Goal: Information Seeking & Learning: Understand process/instructions

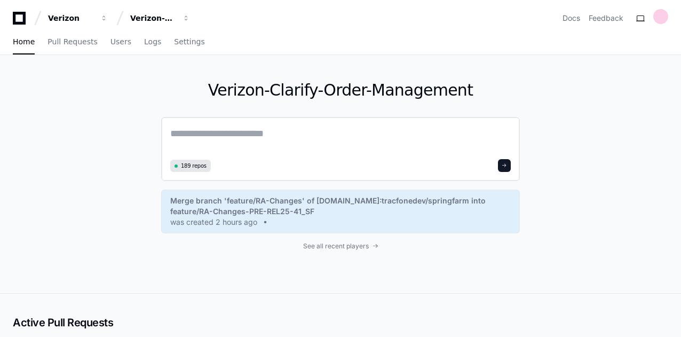
click at [269, 126] on textarea at bounding box center [340, 141] width 340 height 30
click at [263, 134] on textarea at bounding box center [340, 141] width 340 height 30
paste textarea "**********"
type textarea "**********"
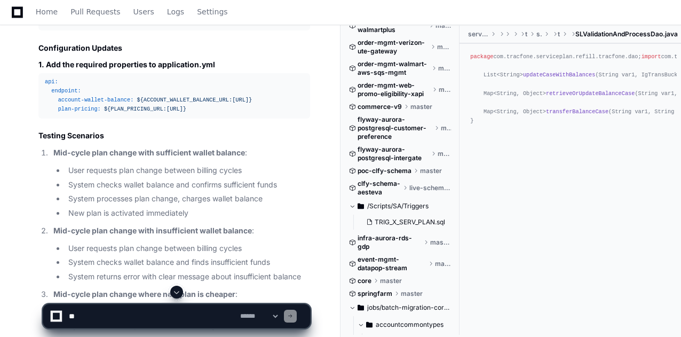
scroll to position [3190, 0]
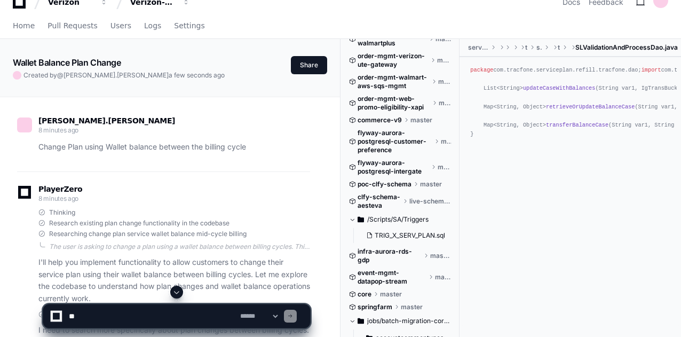
scroll to position [0, 0]
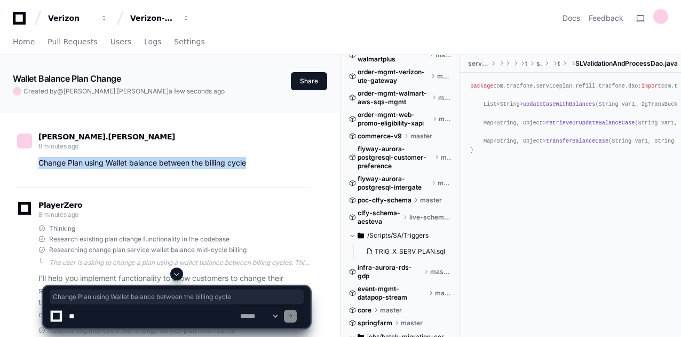
drag, startPoint x: 243, startPoint y: 161, endPoint x: 27, endPoint y: 173, distance: 216.5
click at [117, 161] on p "Change Plan using Wallet balance between the billing cycle" at bounding box center [174, 163] width 272 height 12
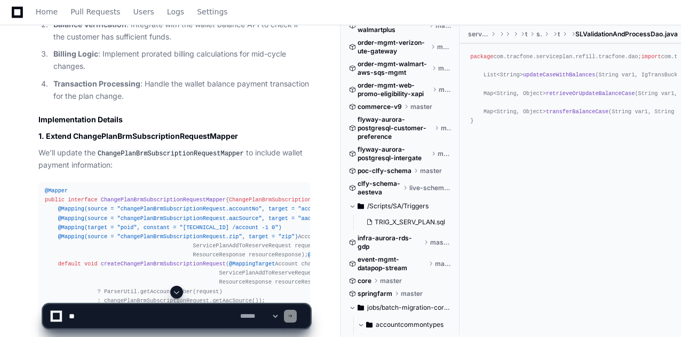
scroll to position [867, 0]
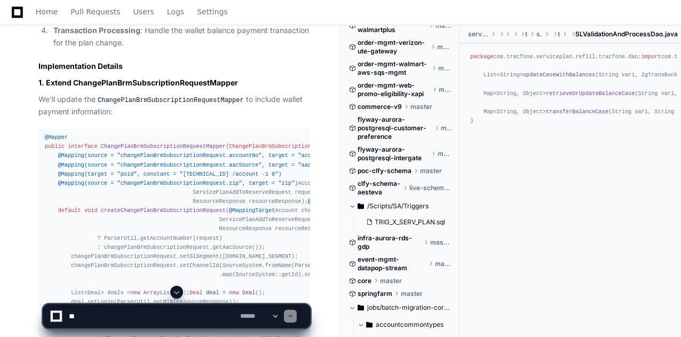
click at [148, 88] on h3 "1. Extend ChangePlanBrmSubscriptionRequestMapper" at bounding box center [174, 82] width 272 height 11
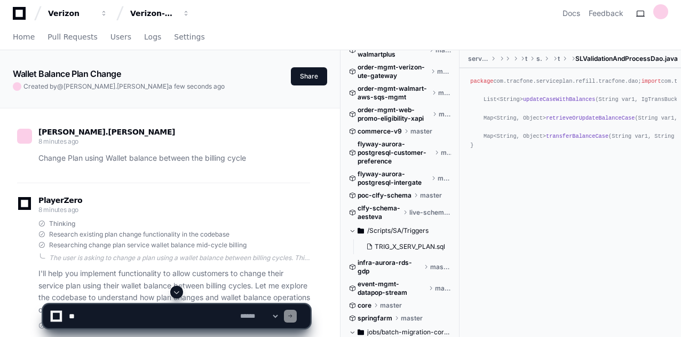
scroll to position [0, 0]
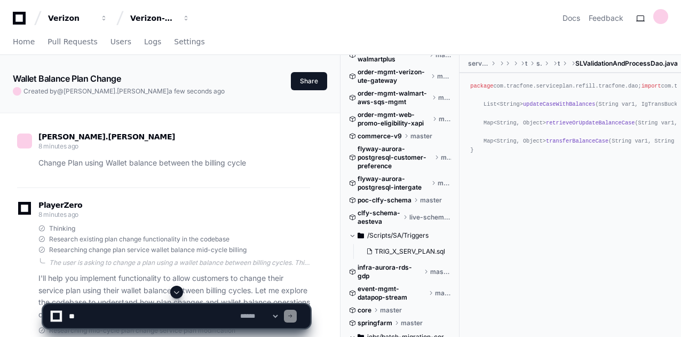
click at [146, 317] on textarea at bounding box center [152, 315] width 171 height 23
click at [537, 38] on div "Home Pull Requests Users Logs Settings" at bounding box center [340, 42] width 655 height 25
click at [209, 319] on textarea at bounding box center [152, 315] width 171 height 23
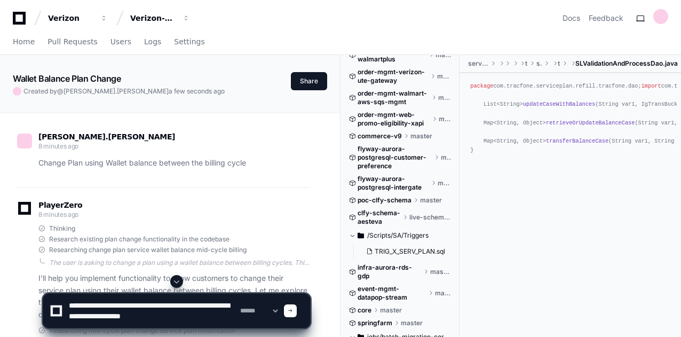
type textarea "**********"
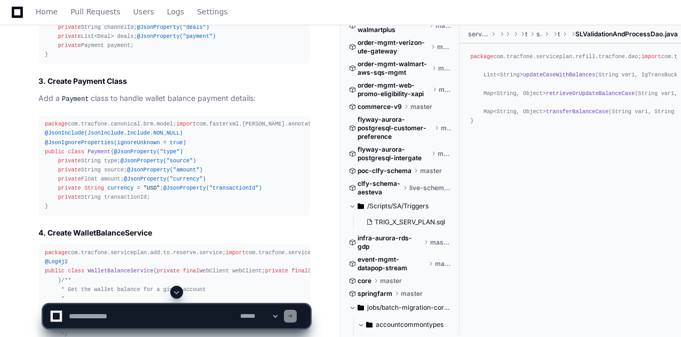
scroll to position [3842, 0]
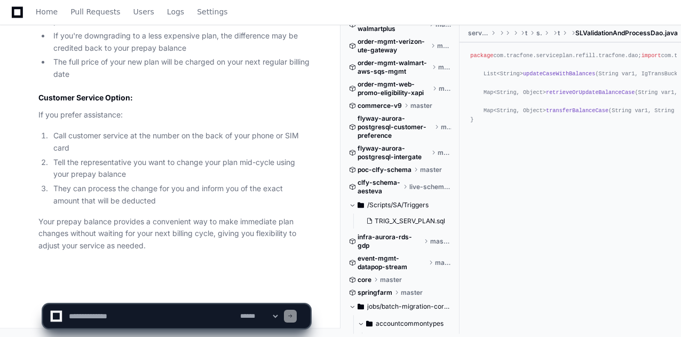
scroll to position [16880, 0]
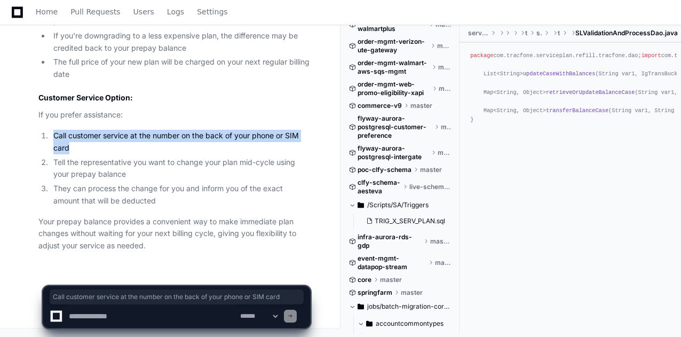
drag, startPoint x: 51, startPoint y: 133, endPoint x: 68, endPoint y: 151, distance: 24.9
click at [68, 151] on li "Call customer service at the number on the back of your phone or SIM card" at bounding box center [180, 142] width 260 height 25
click at [76, 148] on li "Call customer service at the number on the back of your phone or SIM card" at bounding box center [180, 142] width 260 height 25
drag, startPoint x: 72, startPoint y: 147, endPoint x: 50, endPoint y: 130, distance: 28.1
click at [50, 130] on li "Call customer service at the number on the back of your phone or SIM card" at bounding box center [180, 142] width 260 height 25
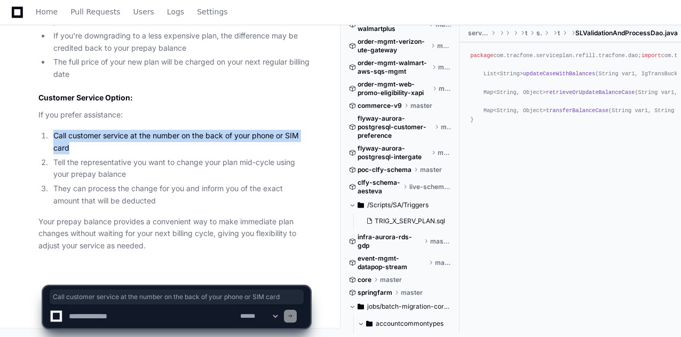
click at [92, 315] on textarea at bounding box center [152, 315] width 171 height 23
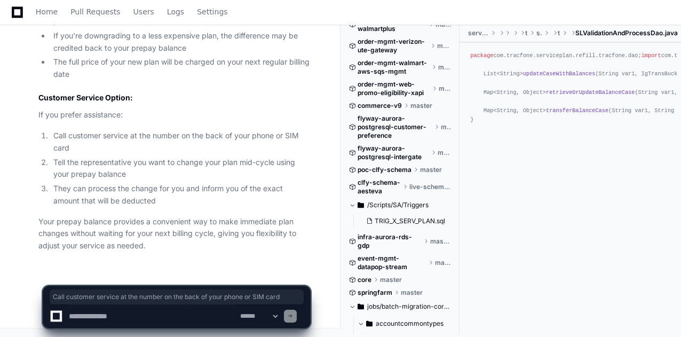
click at [137, 316] on textarea at bounding box center [152, 315] width 171 height 23
type textarea "*"
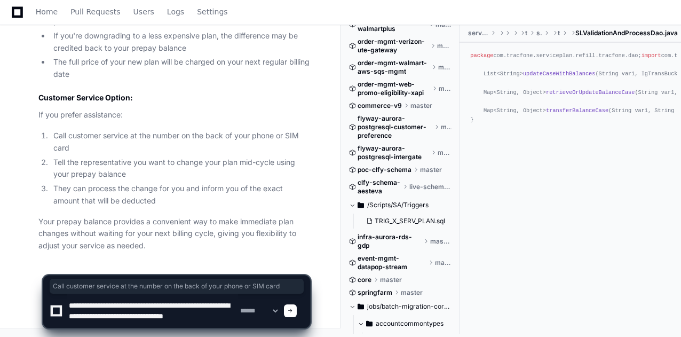
scroll to position [3, 0]
click at [194, 320] on textarea at bounding box center [152, 311] width 171 height 34
type textarea "**********"
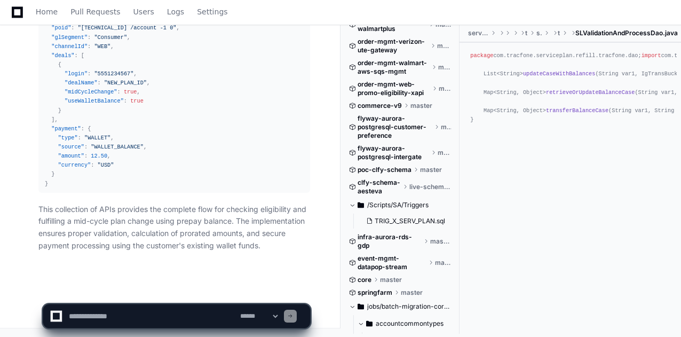
scroll to position [18564, 0]
click at [130, 314] on textarea at bounding box center [152, 315] width 171 height 23
type textarea "**********"
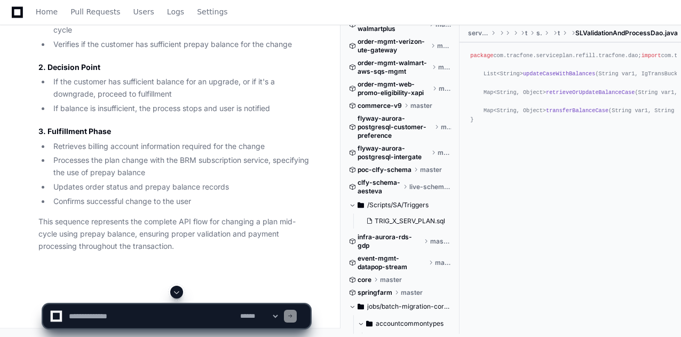
scroll to position [18841, 0]
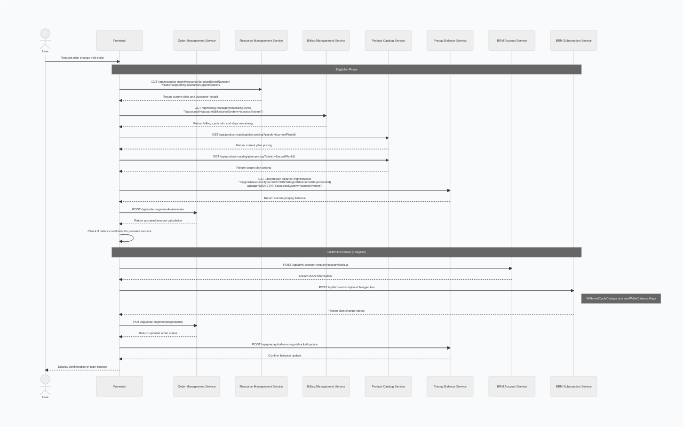
click at [216, 44] on img at bounding box center [341, 213] width 683 height 427
drag, startPoint x: 474, startPoint y: 170, endPoint x: 332, endPoint y: 125, distance: 149.0
drag, startPoint x: 332, startPoint y: 125, endPoint x: 247, endPoint y: 226, distance: 132.6
click at [247, 226] on img at bounding box center [341, 213] width 683 height 427
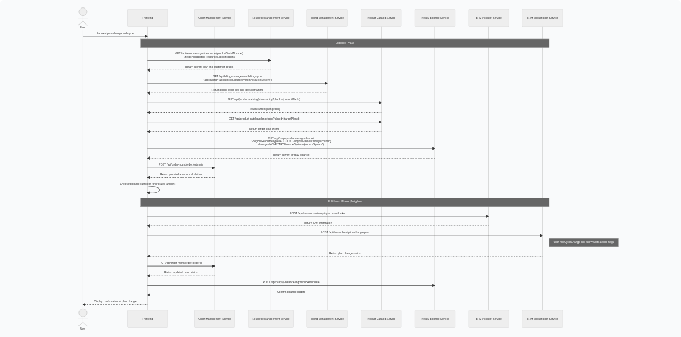
scroll to position [19214, 0]
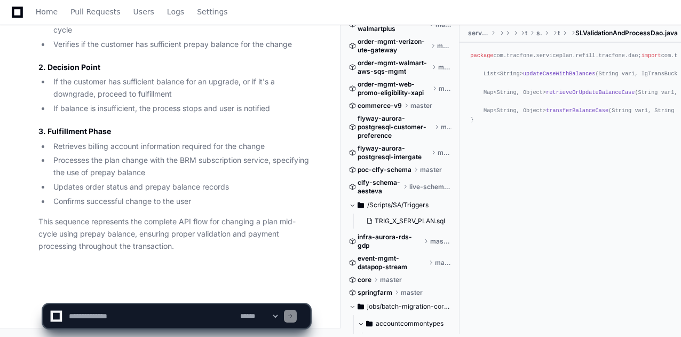
click at [99, 319] on textarea at bounding box center [152, 315] width 171 height 23
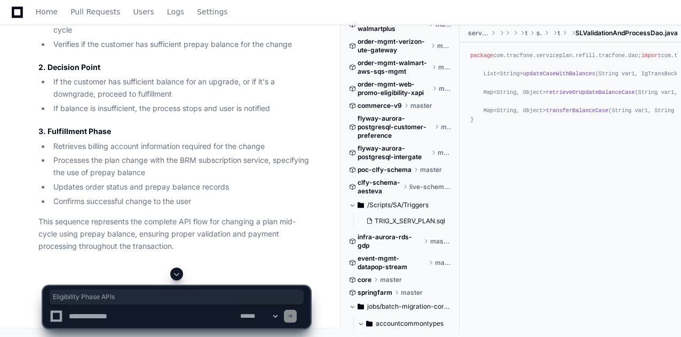
drag, startPoint x: 76, startPoint y: 175, endPoint x: 37, endPoint y: 176, distance: 38.5
drag, startPoint x: 208, startPoint y: 106, endPoint x: 38, endPoint y: 110, distance: 169.8
copy h1 "APIs for Plan Change Using Prepay Balance"
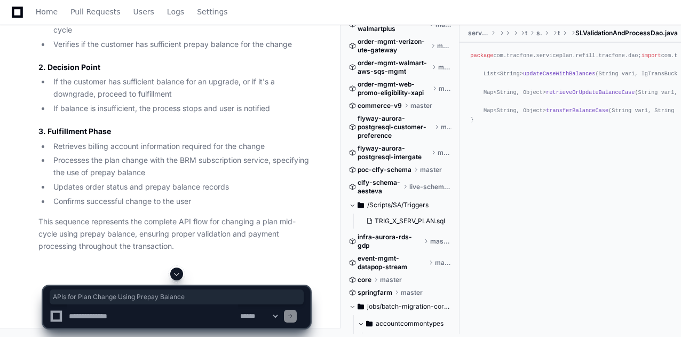
scroll to position [17320, 0]
drag, startPoint x: 266, startPoint y: 169, endPoint x: 67, endPoint y: 169, distance: 199.1
copy li "Retrieves current plan information and customer details"
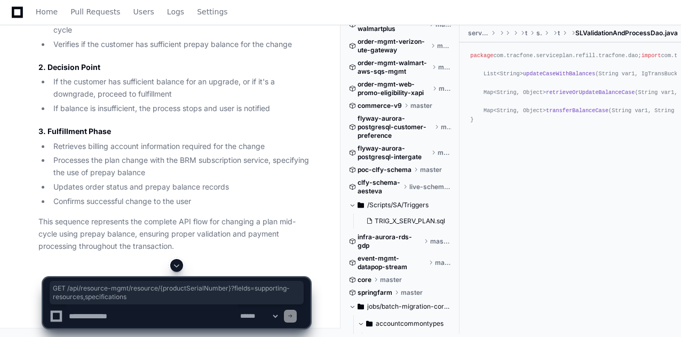
scroll to position [0, 38]
drag, startPoint x: 60, startPoint y: 146, endPoint x: 322, endPoint y: 160, distance: 262.4
copy div "GET /api/resource-mgmt/resource/{productSerialNumber}? fields =supporting-resou…"
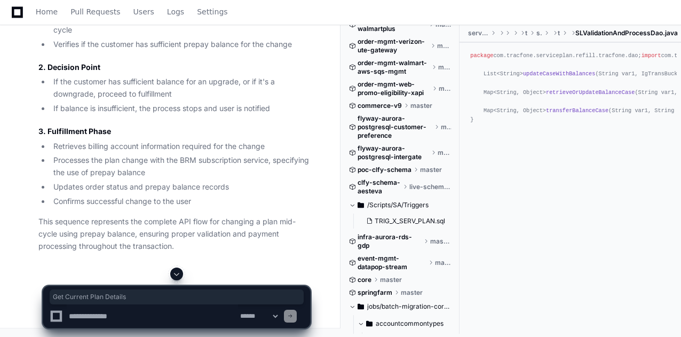
drag, startPoint x: 141, startPoint y: 85, endPoint x: 44, endPoint y: 89, distance: 96.7
copy strong "Get Current Plan Details"
drag, startPoint x: 161, startPoint y: 137, endPoint x: 52, endPoint y: 139, distance: 108.9
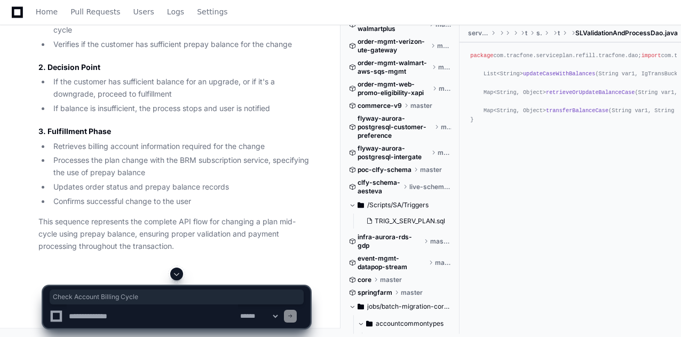
copy strong "Check Account Billing Cycle"
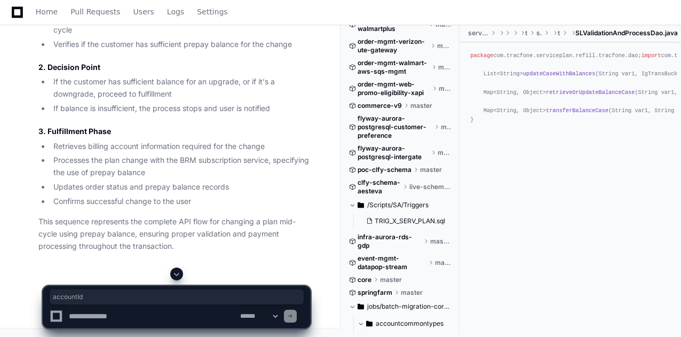
copy code "accountId"
drag, startPoint x: 145, startPoint y: 208, endPoint x: 287, endPoint y: 209, distance: 142.0
copy li "information to calculate days remaining"
